Goal: Task Accomplishment & Management: Manage account settings

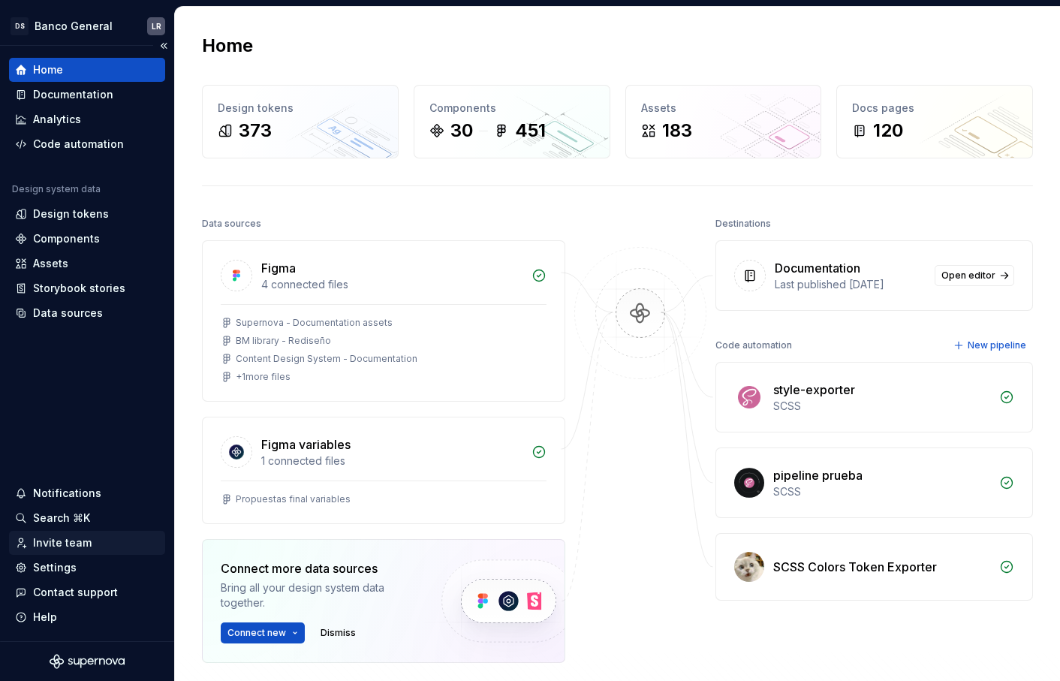
click at [68, 533] on div "Invite team" at bounding box center [87, 543] width 156 height 24
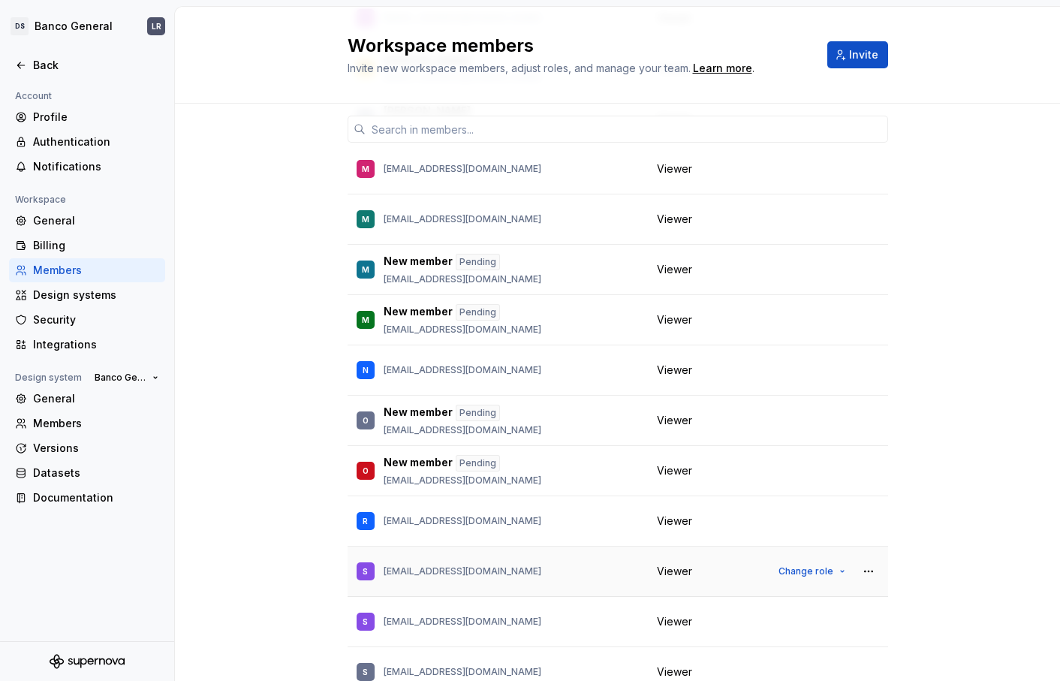
scroll to position [1957, 0]
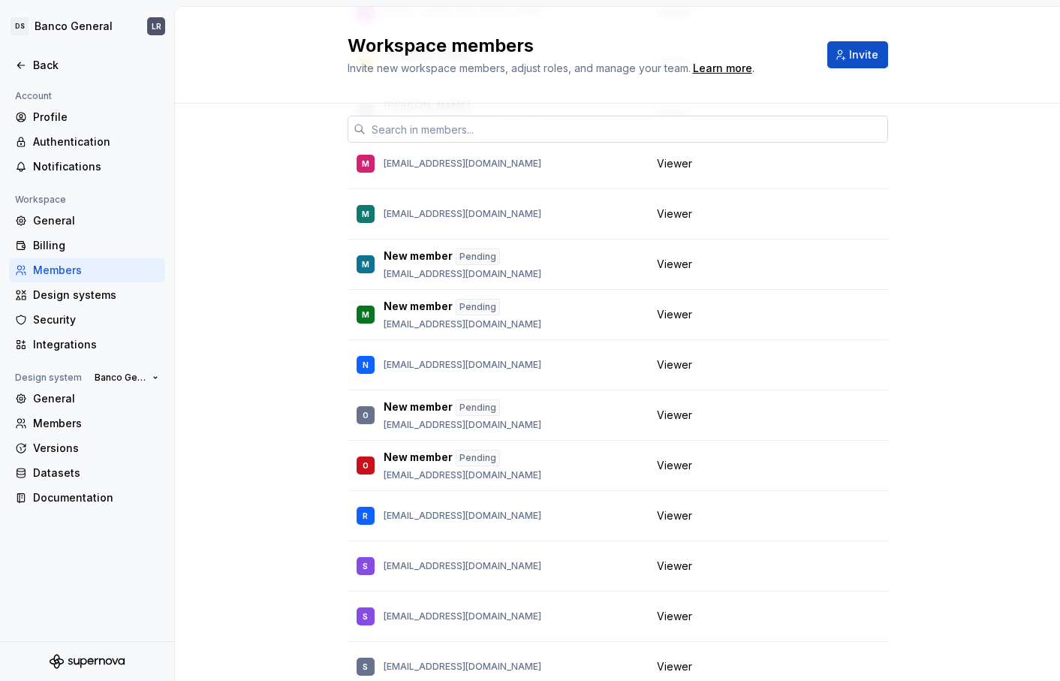
click at [511, 119] on input "text" at bounding box center [627, 129] width 522 height 27
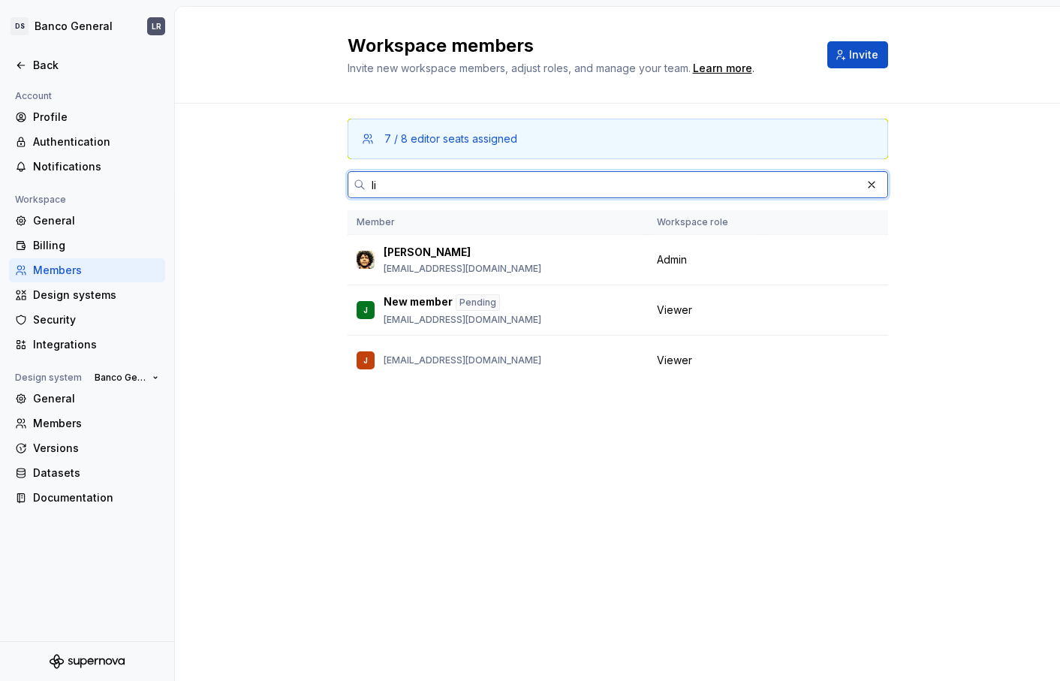
scroll to position [0, 0]
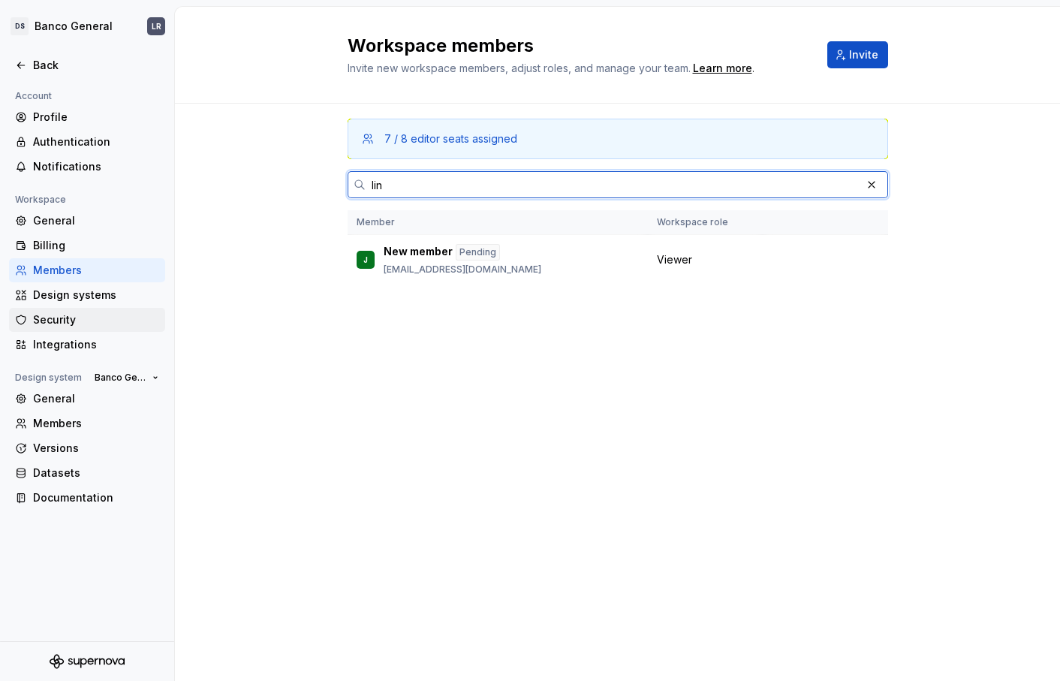
type input "lin"
click at [396, 192] on input "lin" at bounding box center [613, 184] width 495 height 27
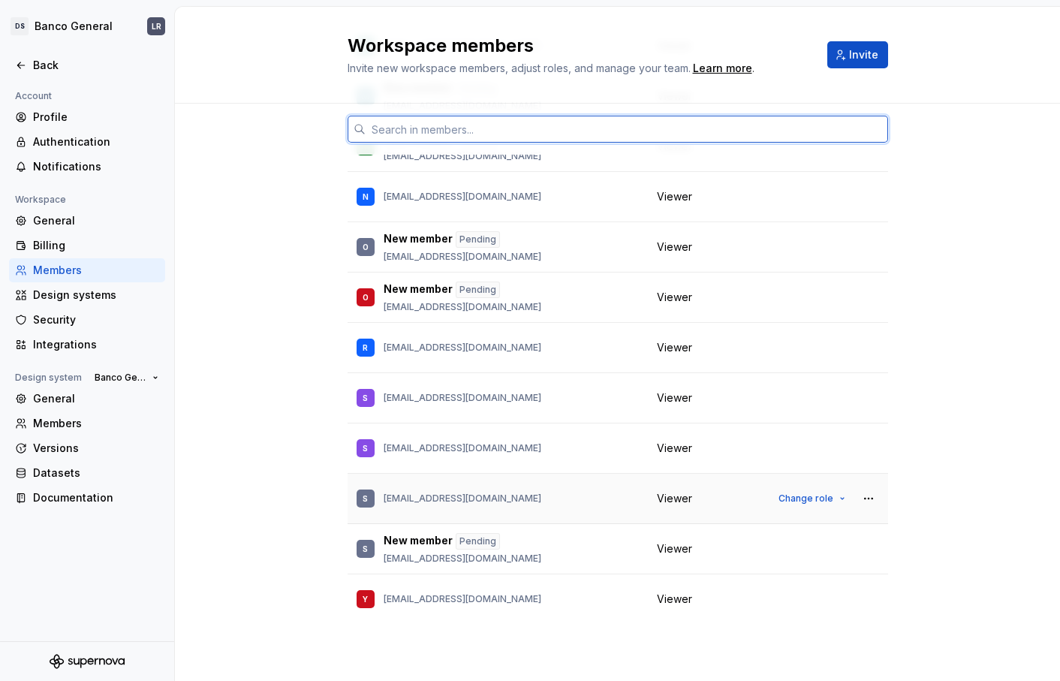
scroll to position [2108, 0]
